Goal: Transaction & Acquisition: Purchase product/service

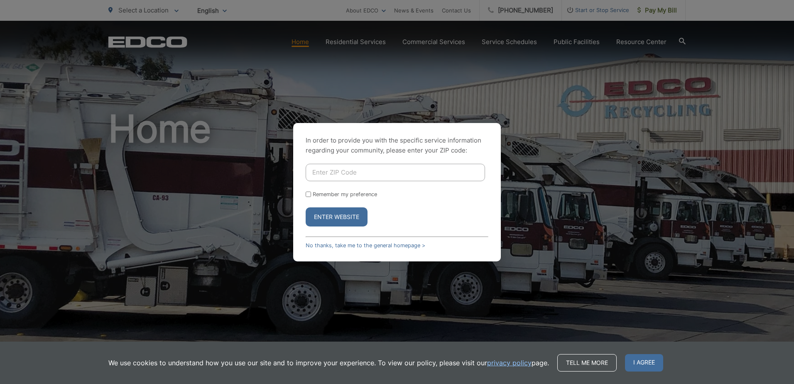
click at [335, 176] on input "Enter ZIP Code" at bounding box center [395, 172] width 179 height 17
type input "92124"
click at [332, 219] on button "Enter Website" at bounding box center [337, 216] width 62 height 19
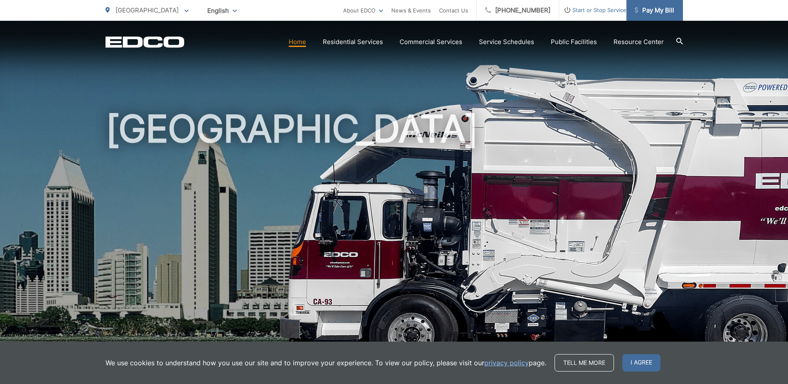
click at [654, 8] on span "Pay My Bill" at bounding box center [654, 10] width 39 height 10
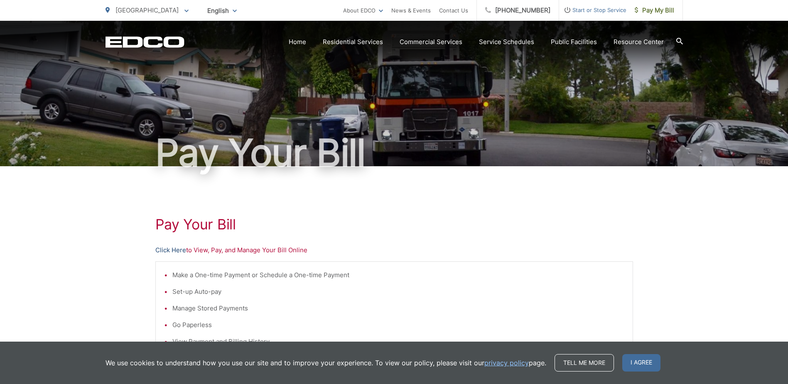
click at [174, 248] on link "Click Here" at bounding box center [170, 250] width 31 height 10
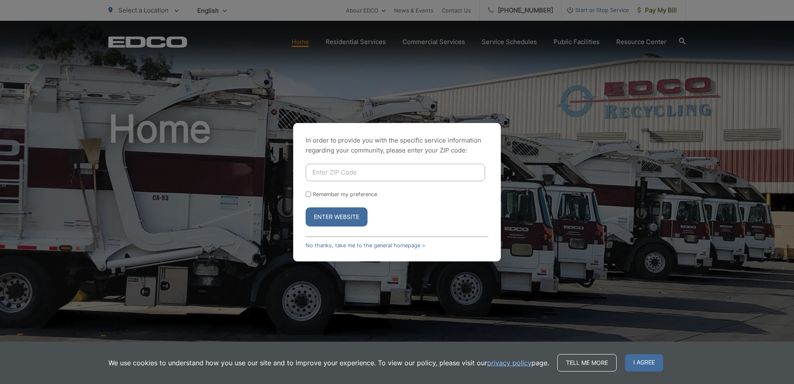
click at [349, 175] on input "Enter ZIP Code" at bounding box center [395, 172] width 179 height 17
type input "92124"
click at [343, 221] on button "Enter Website" at bounding box center [337, 216] width 62 height 19
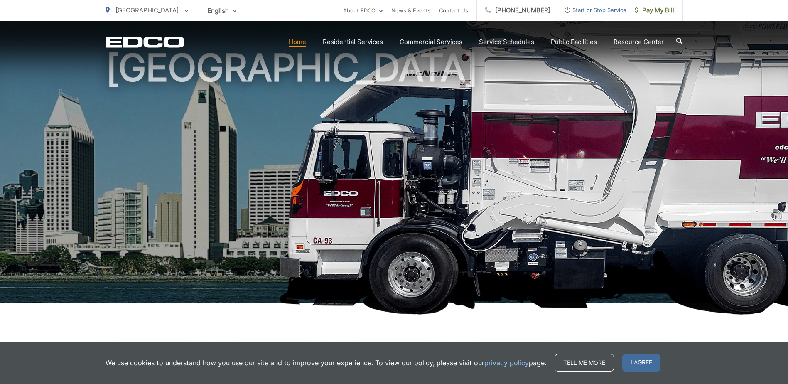
scroll to position [14, 0]
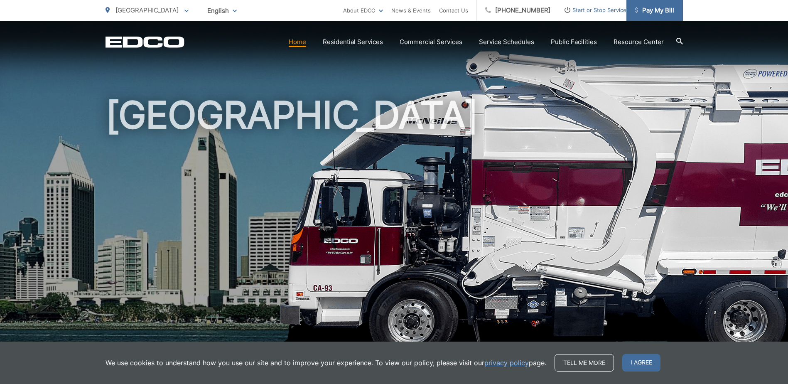
click at [652, 7] on span "Pay My Bill" at bounding box center [654, 10] width 39 height 10
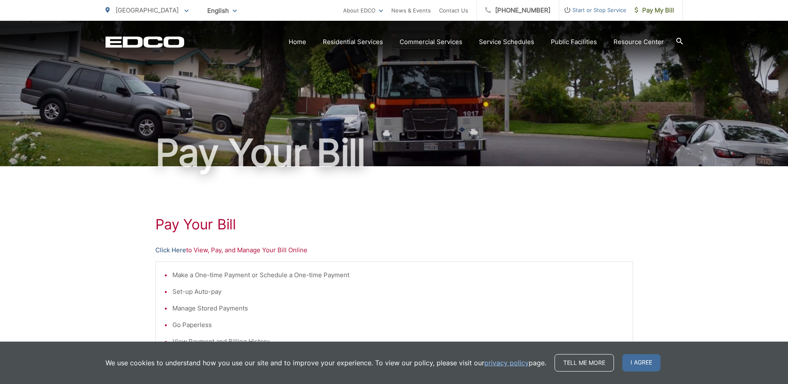
click at [170, 249] on link "Click Here" at bounding box center [170, 250] width 31 height 10
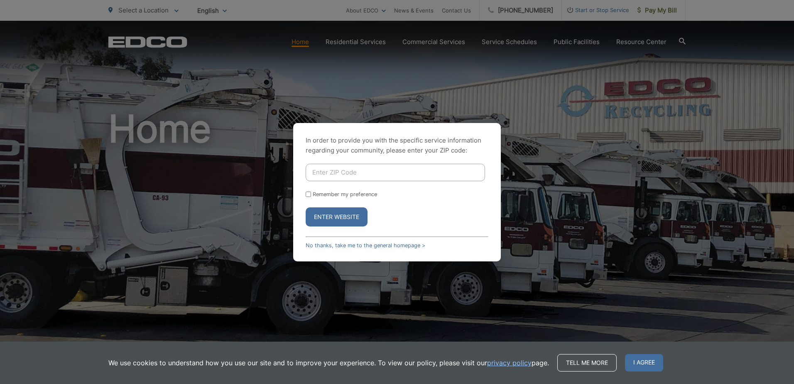
click at [334, 169] on input "Enter ZIP Code" at bounding box center [395, 172] width 179 height 17
type input "92103"
click at [349, 217] on button "Enter Website" at bounding box center [337, 216] width 62 height 19
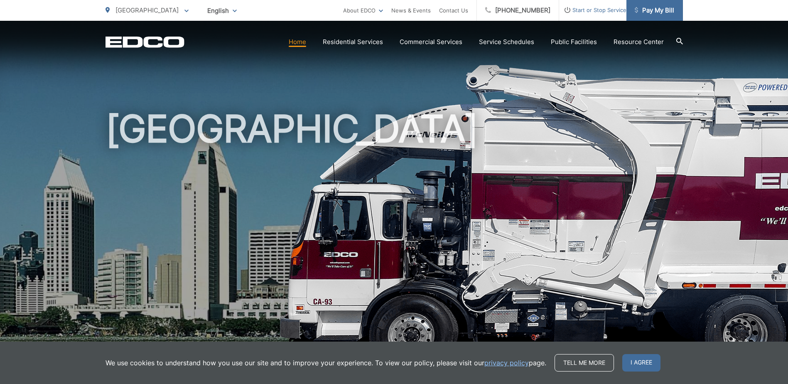
click at [652, 15] on span "Pay My Bill" at bounding box center [654, 10] width 39 height 10
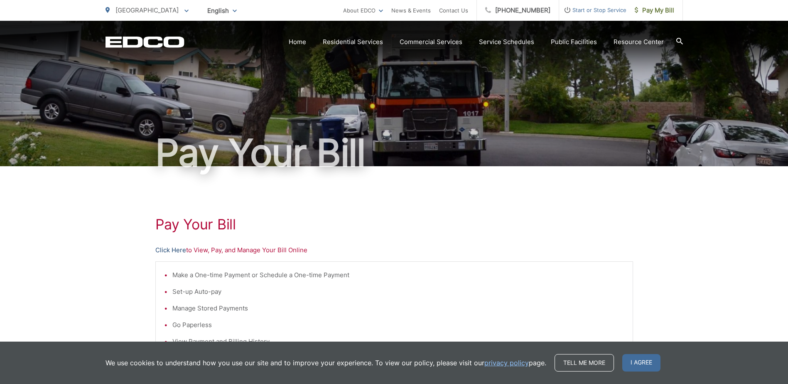
click at [172, 251] on link "Click Here" at bounding box center [170, 250] width 31 height 10
